Goal: Task Accomplishment & Management: Complete application form

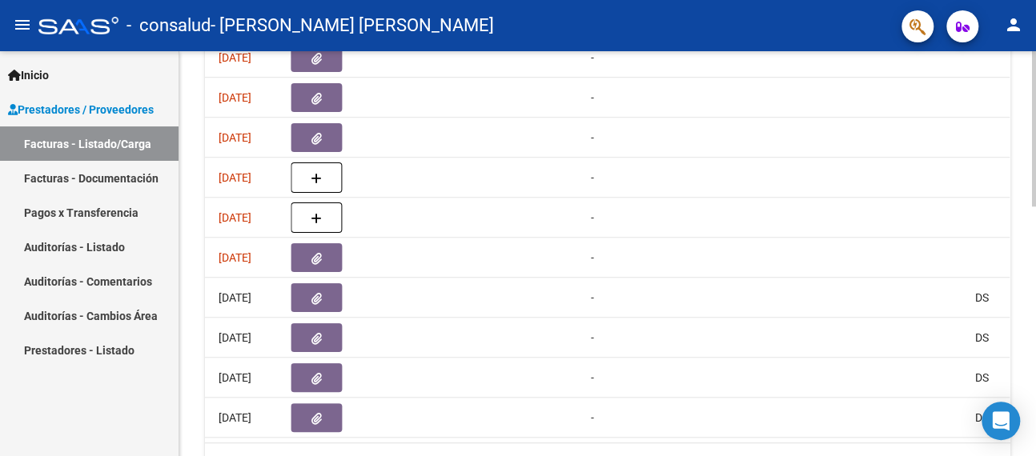
scroll to position [0, 907]
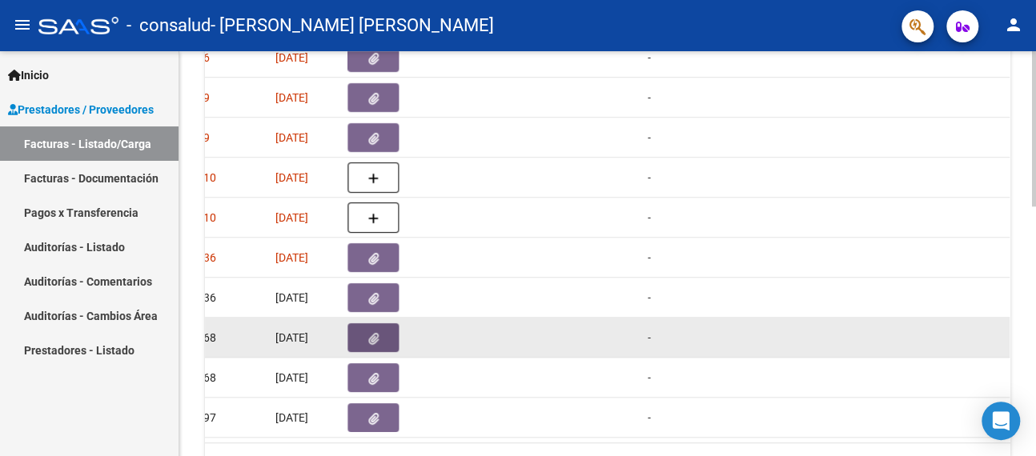
click at [371, 338] on icon "button" at bounding box center [373, 339] width 10 height 12
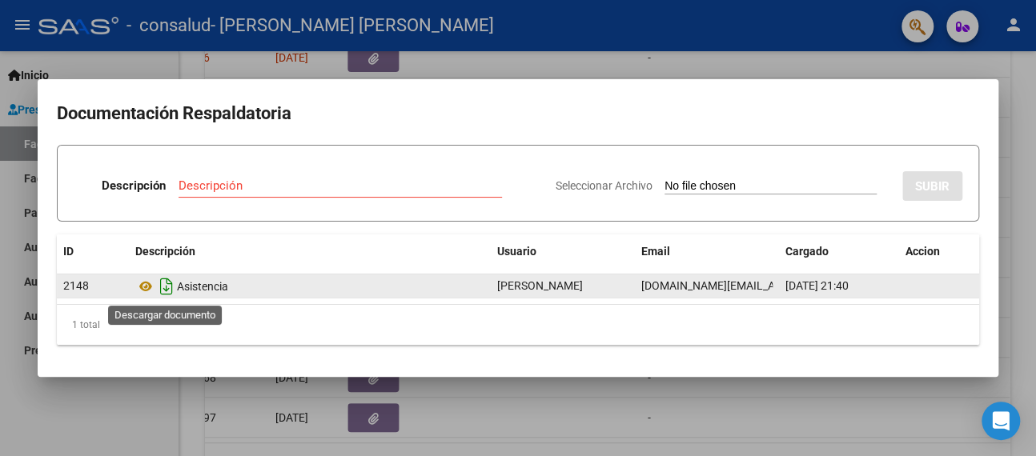
click at [163, 289] on icon "Descargar documento" at bounding box center [166, 287] width 21 height 26
click at [659, 52] on div at bounding box center [518, 228] width 1036 height 456
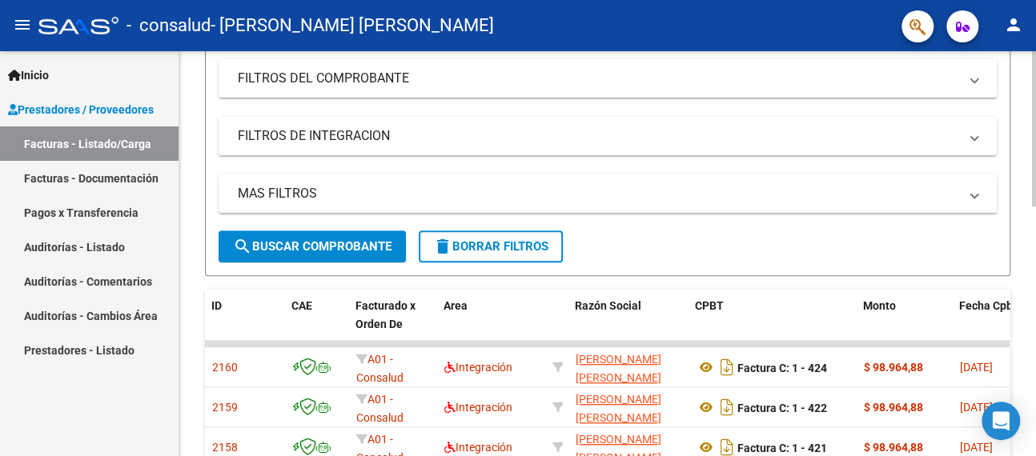
scroll to position [0, 0]
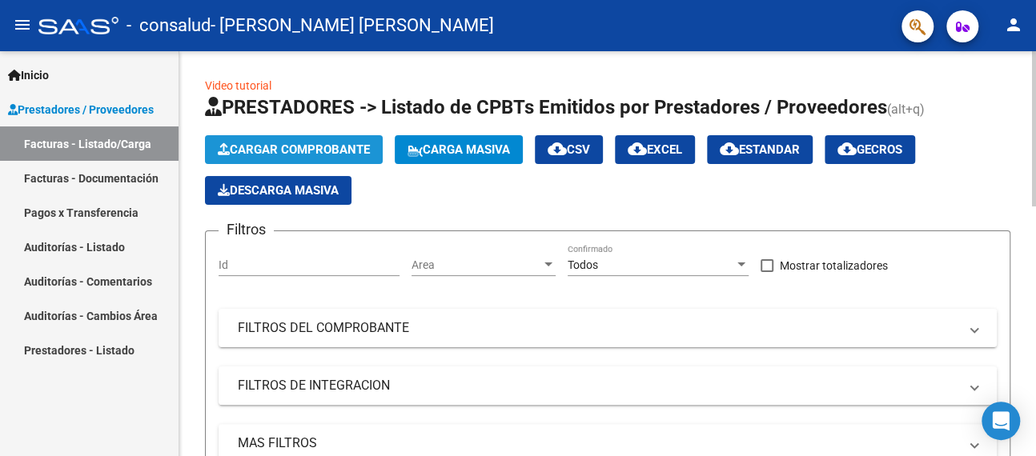
click at [288, 147] on span "Cargar Comprobante" at bounding box center [294, 150] width 152 height 14
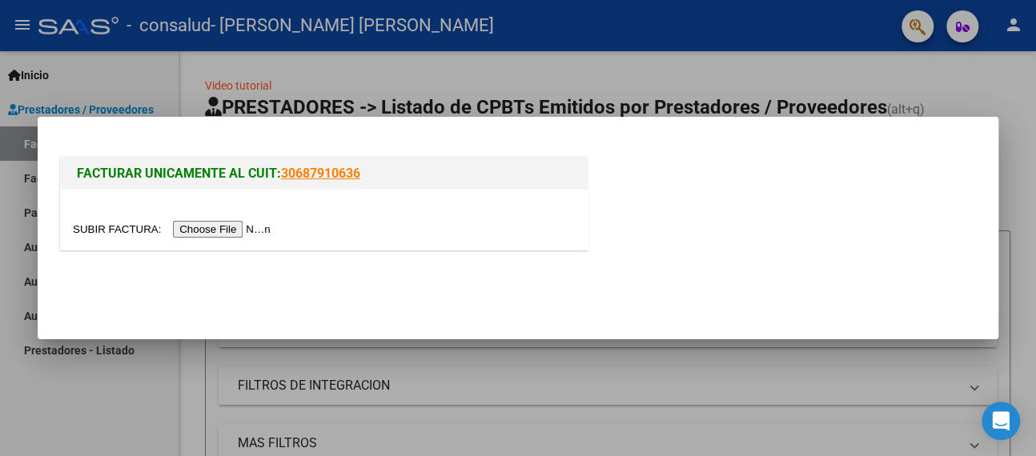
click at [229, 227] on input "file" at bounding box center [174, 229] width 203 height 17
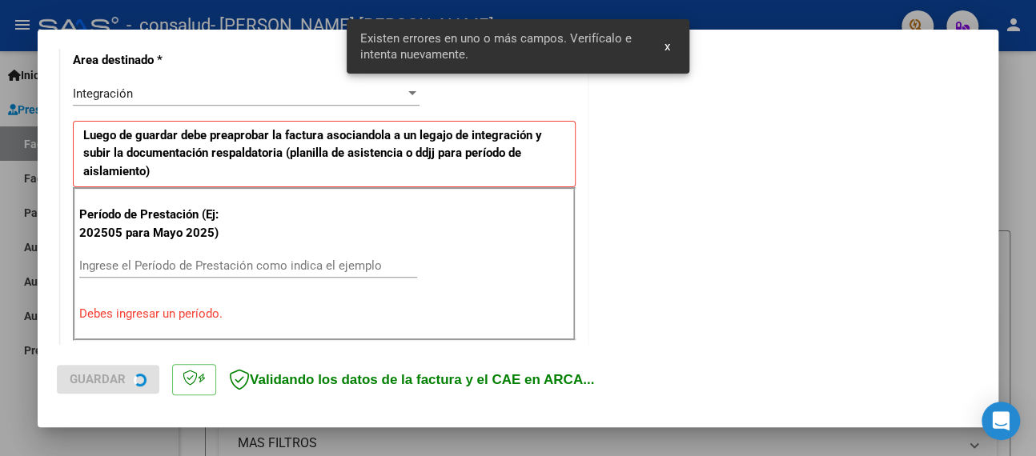
scroll to position [396, 0]
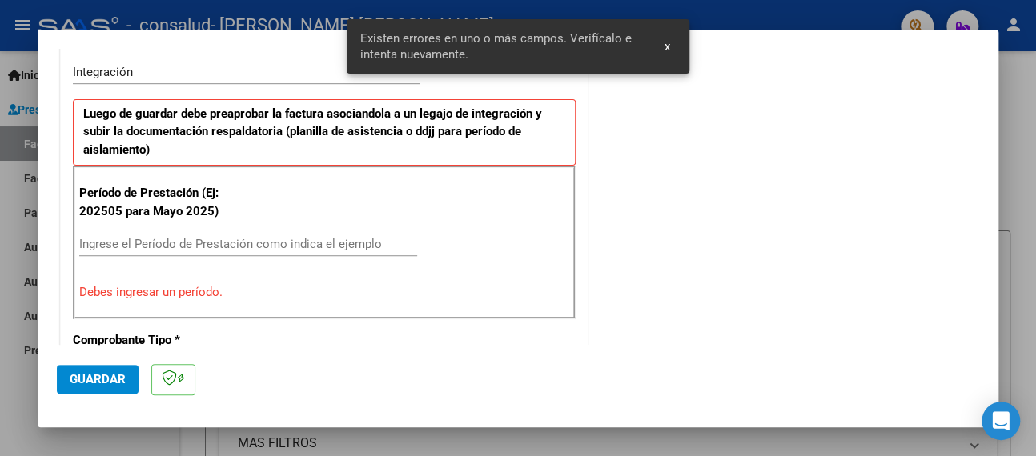
click at [176, 246] on input "Ingrese el Período de Prestación como indica el ejemplo" at bounding box center [248, 244] width 338 height 14
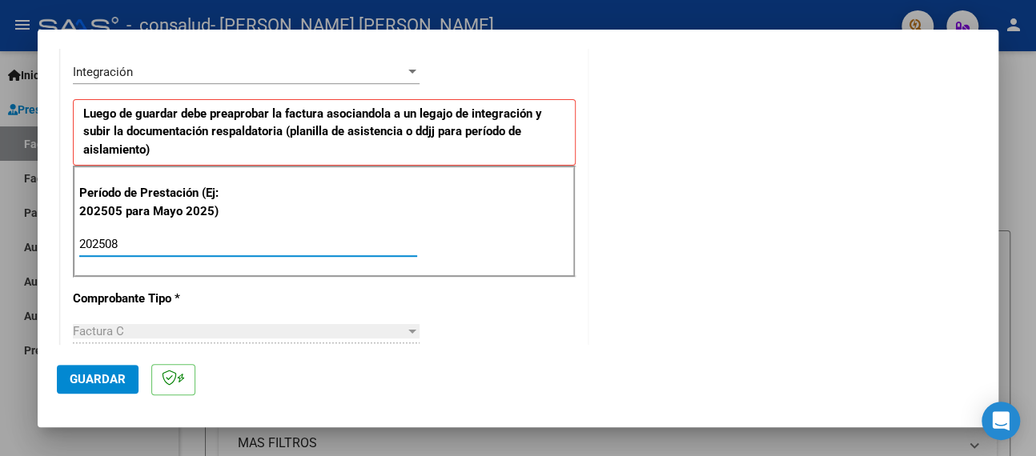
type input "202508"
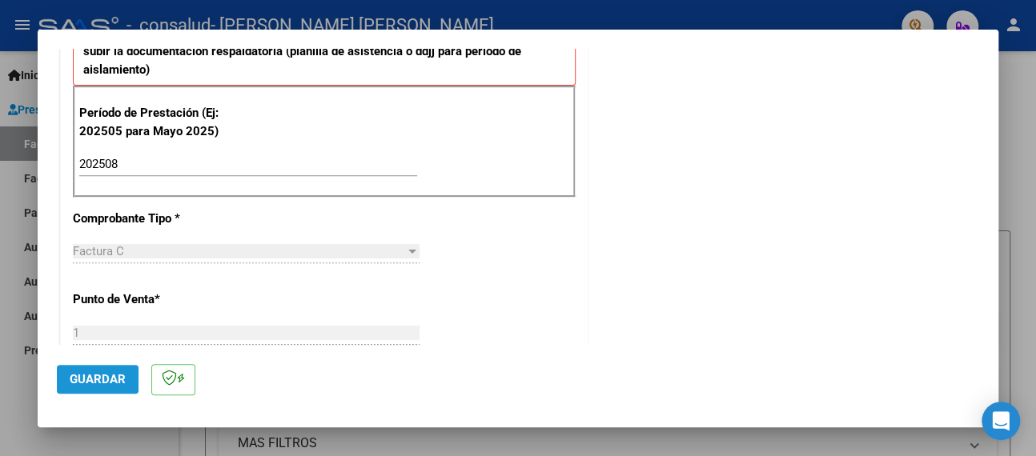
click at [101, 380] on span "Guardar" at bounding box center [98, 379] width 56 height 14
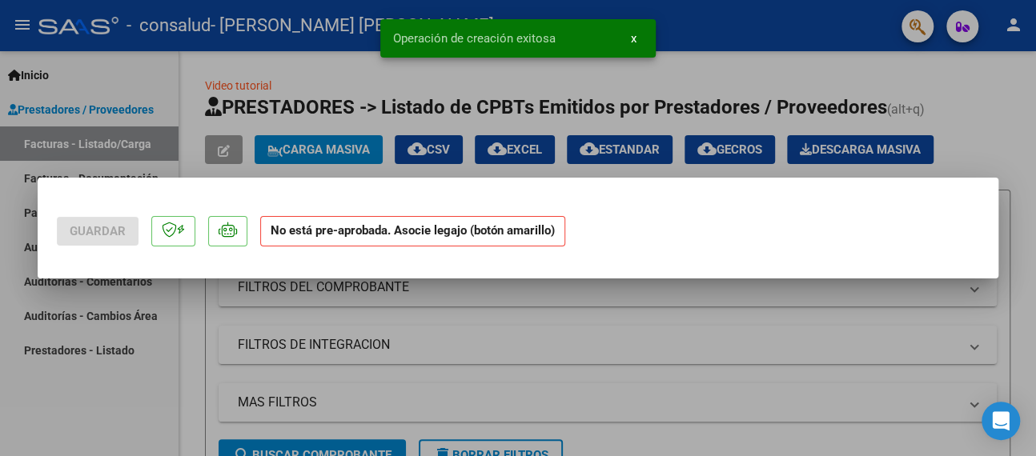
scroll to position [0, 0]
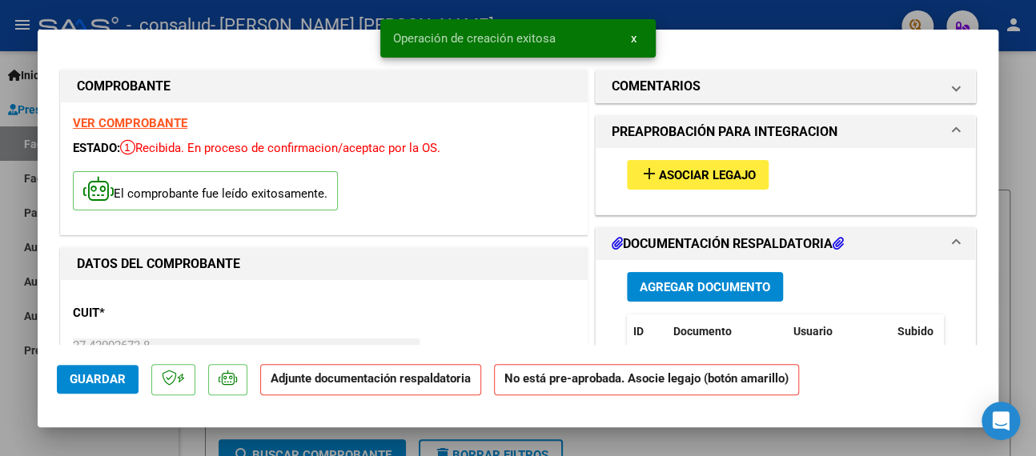
click at [701, 175] on span "Asociar Legajo" at bounding box center [707, 175] width 97 height 14
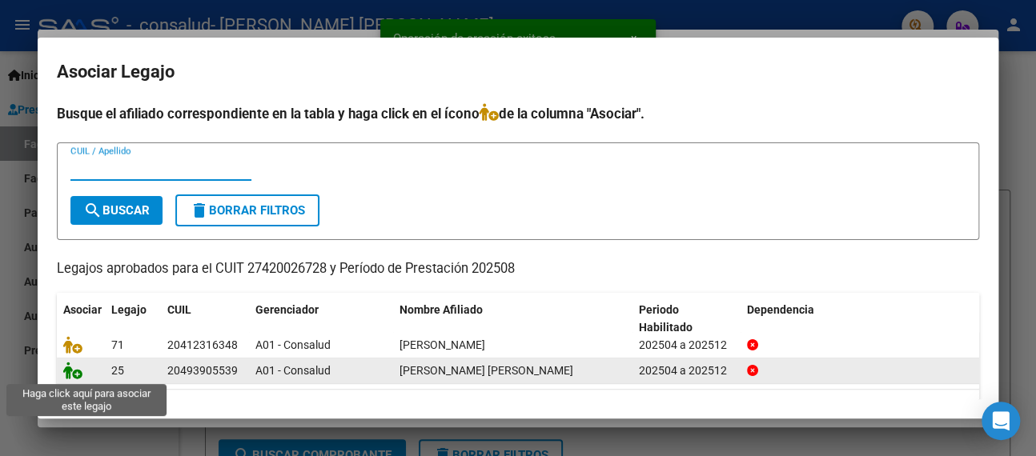
click at [72, 372] on icon at bounding box center [72, 371] width 19 height 18
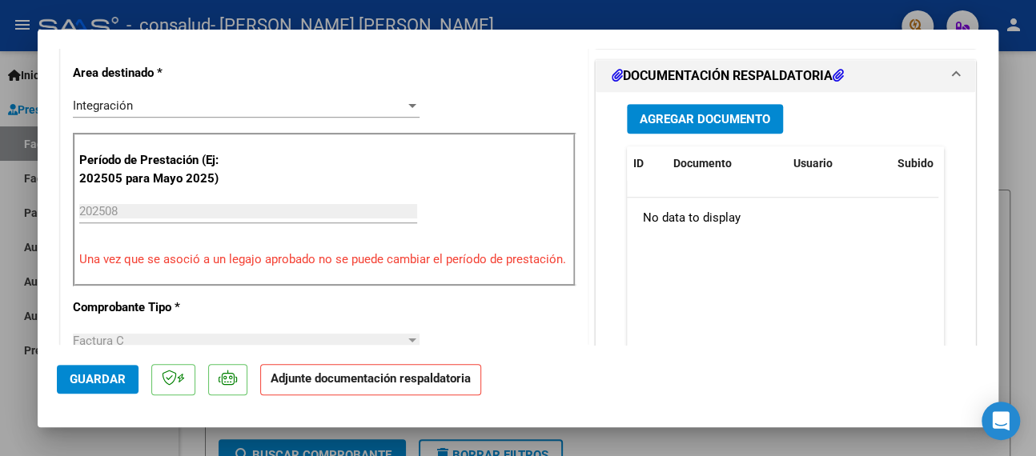
scroll to position [400, 0]
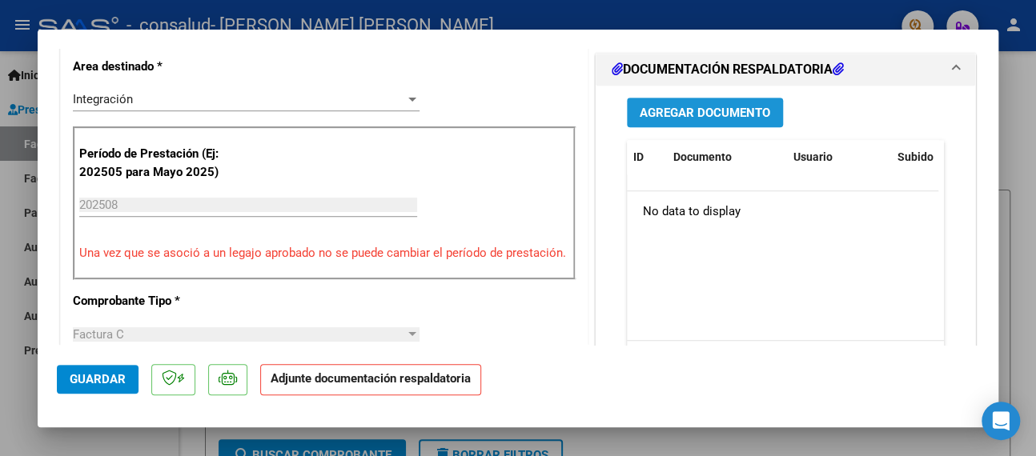
click at [715, 120] on span "Agregar Documento" at bounding box center [705, 113] width 131 height 14
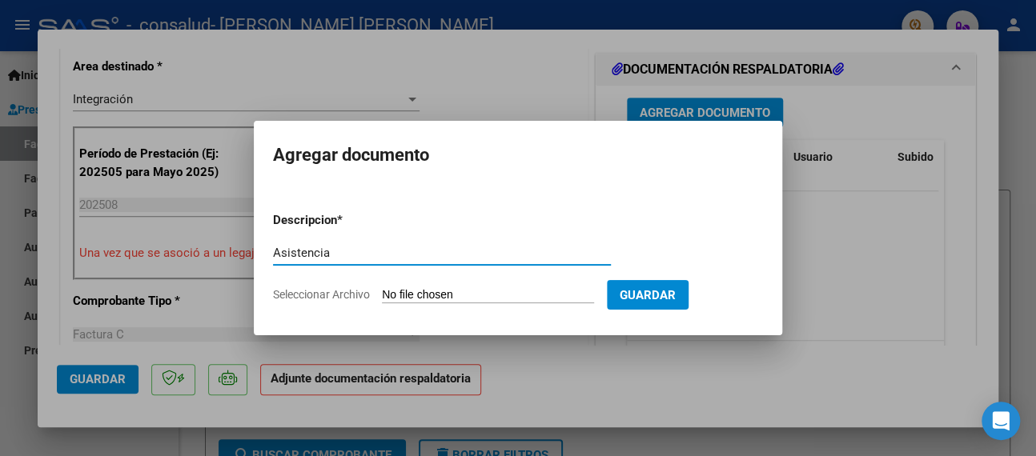
type input "Asistencia"
click at [446, 297] on input "Seleccionar Archivo" at bounding box center [488, 295] width 212 height 15
type input "C:\fakepath\Asistencia [PERSON_NAME].pdf"
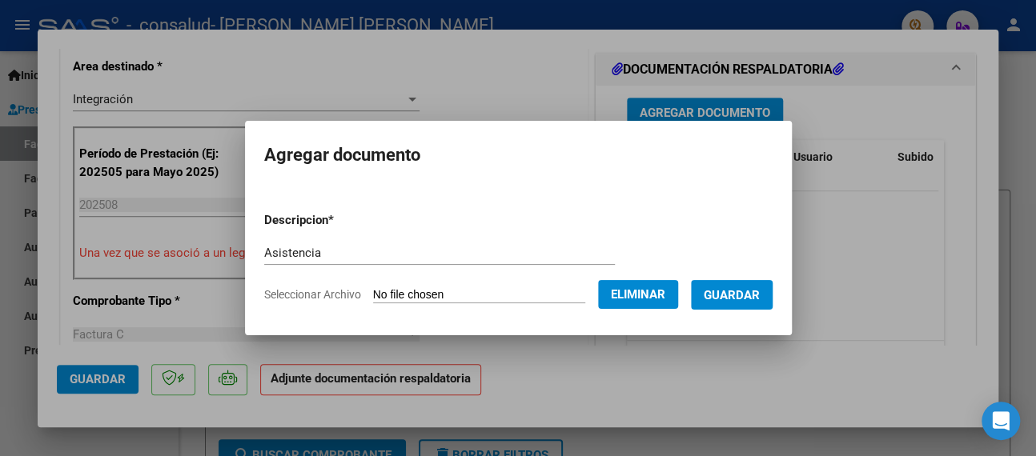
click at [735, 292] on span "Guardar" at bounding box center [732, 295] width 56 height 14
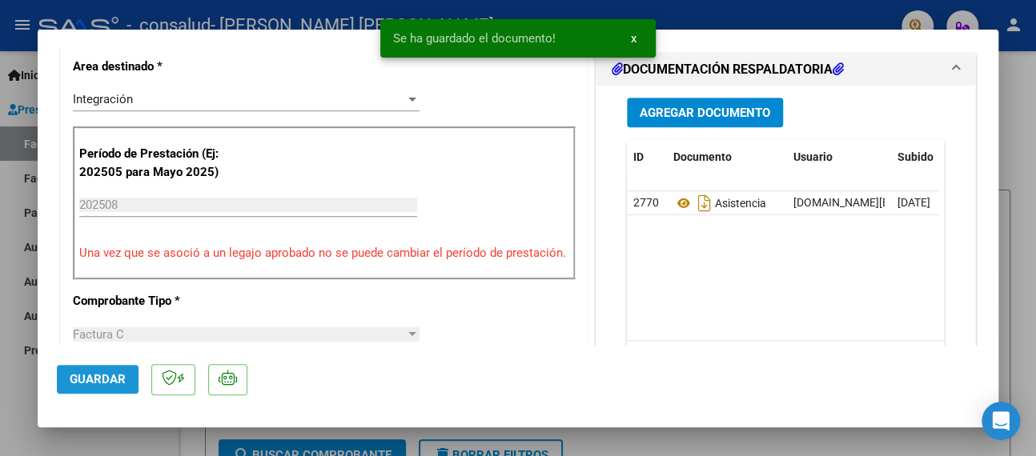
click at [89, 373] on span "Guardar" at bounding box center [98, 379] width 56 height 14
click at [8, 283] on div at bounding box center [518, 228] width 1036 height 456
type input "$ 0,00"
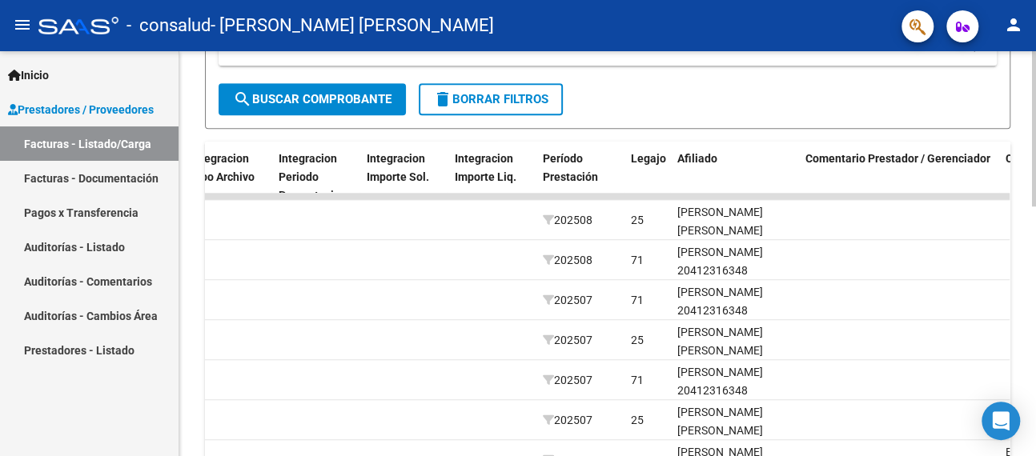
scroll to position [320, 0]
